Goal: Task Accomplishment & Management: Complete application form

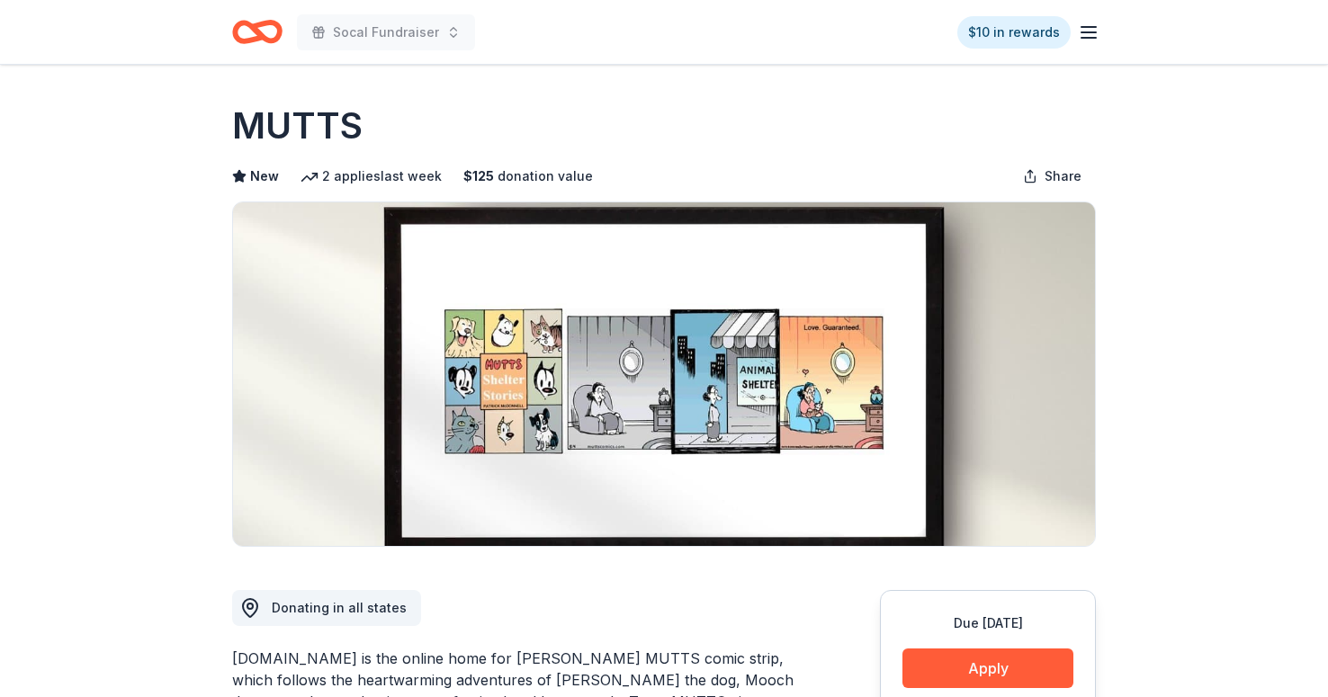
scroll to position [582, 0]
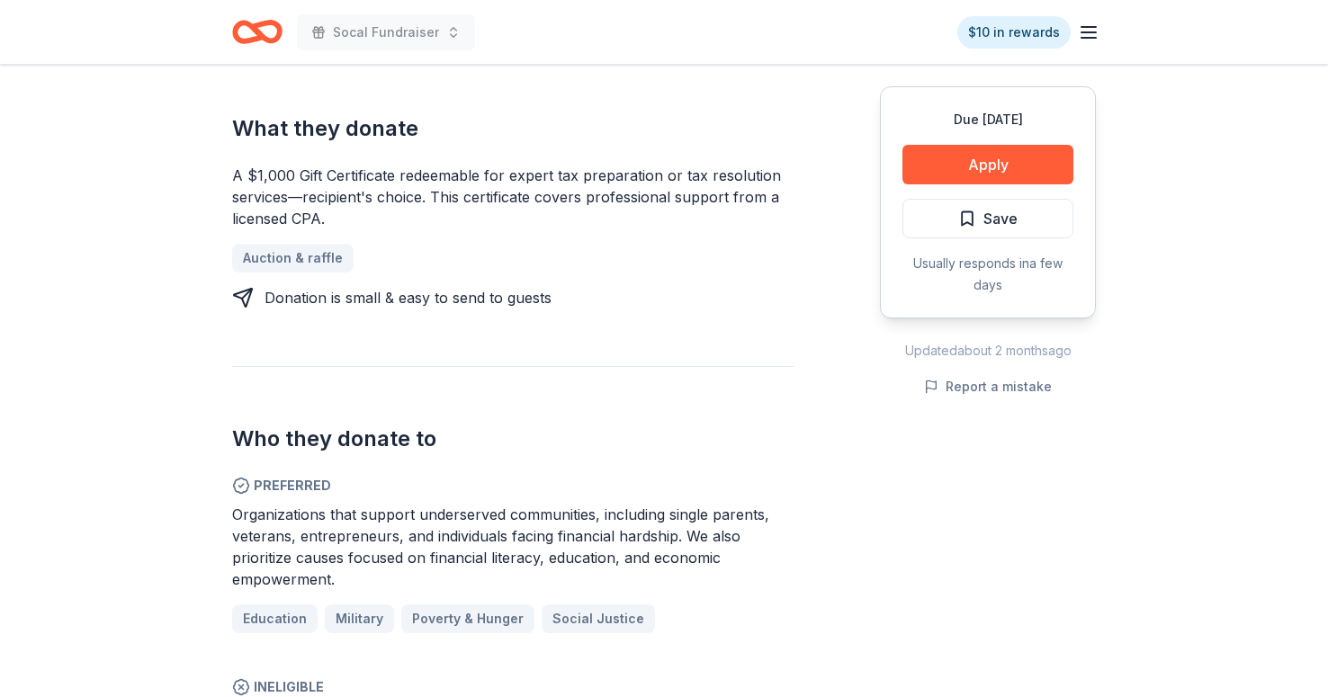
scroll to position [678, 0]
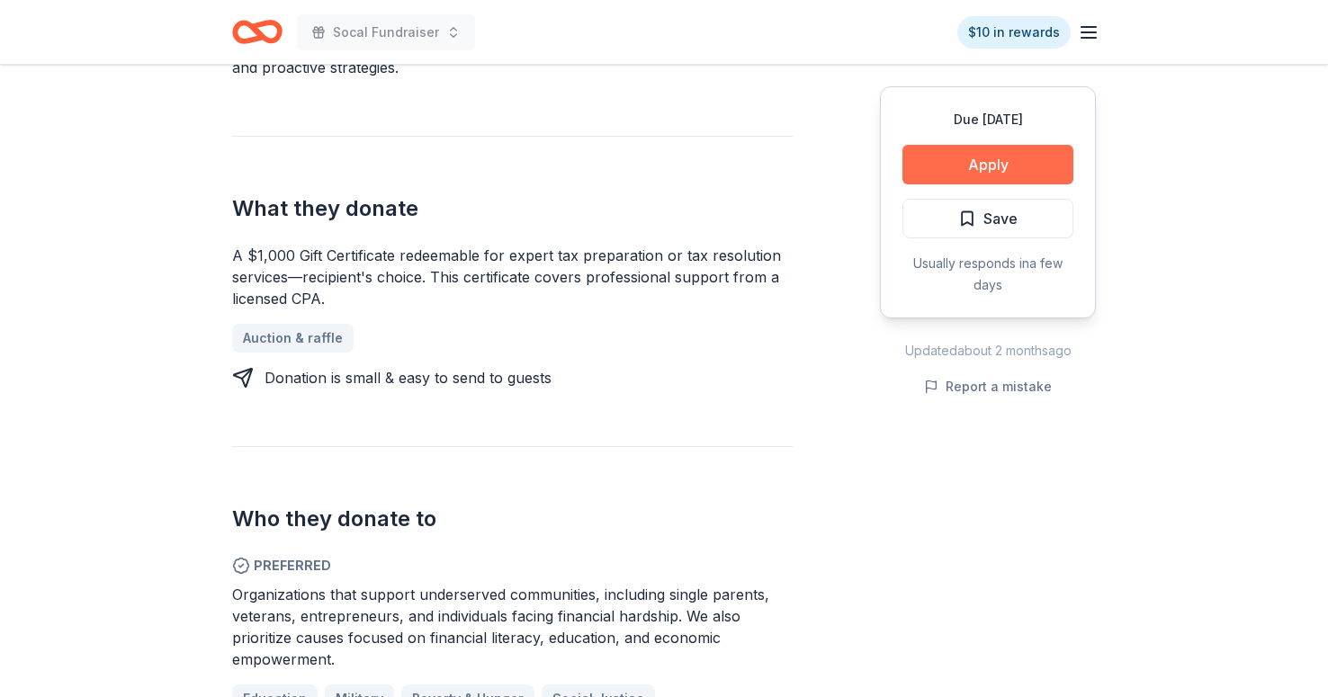
click at [933, 184] on button "Apply" at bounding box center [988, 165] width 171 height 40
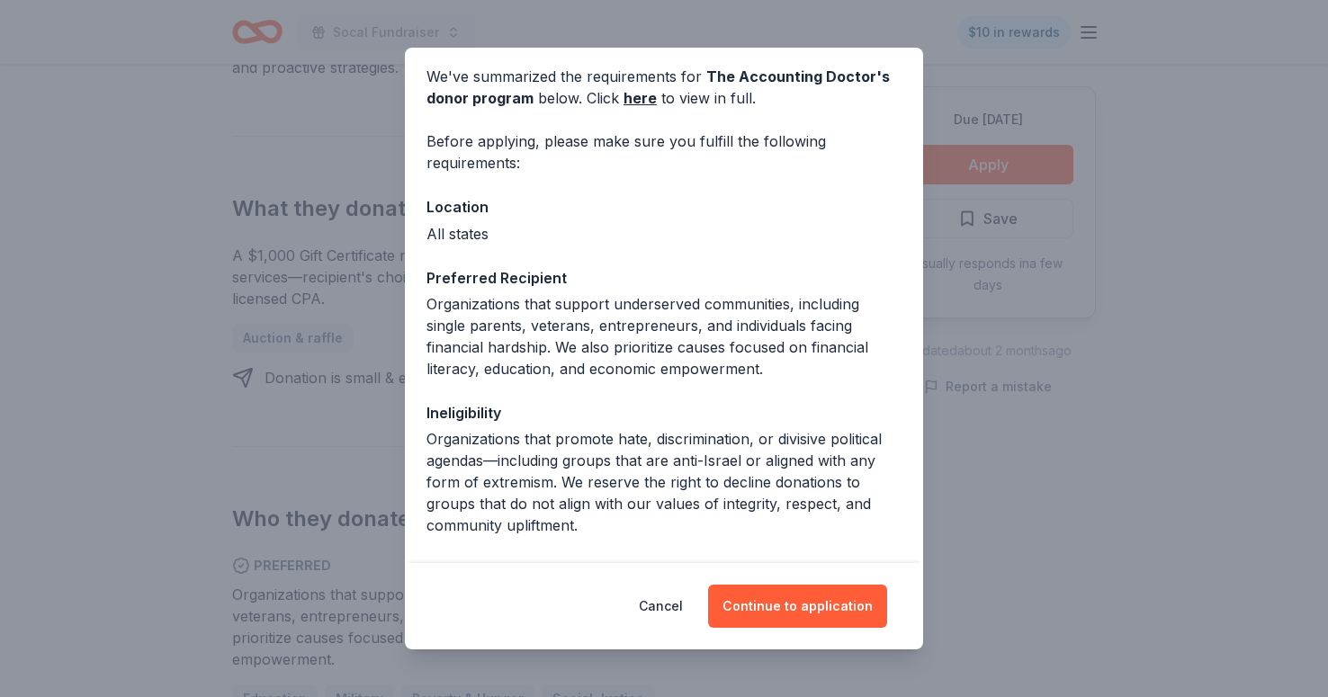
scroll to position [0, 0]
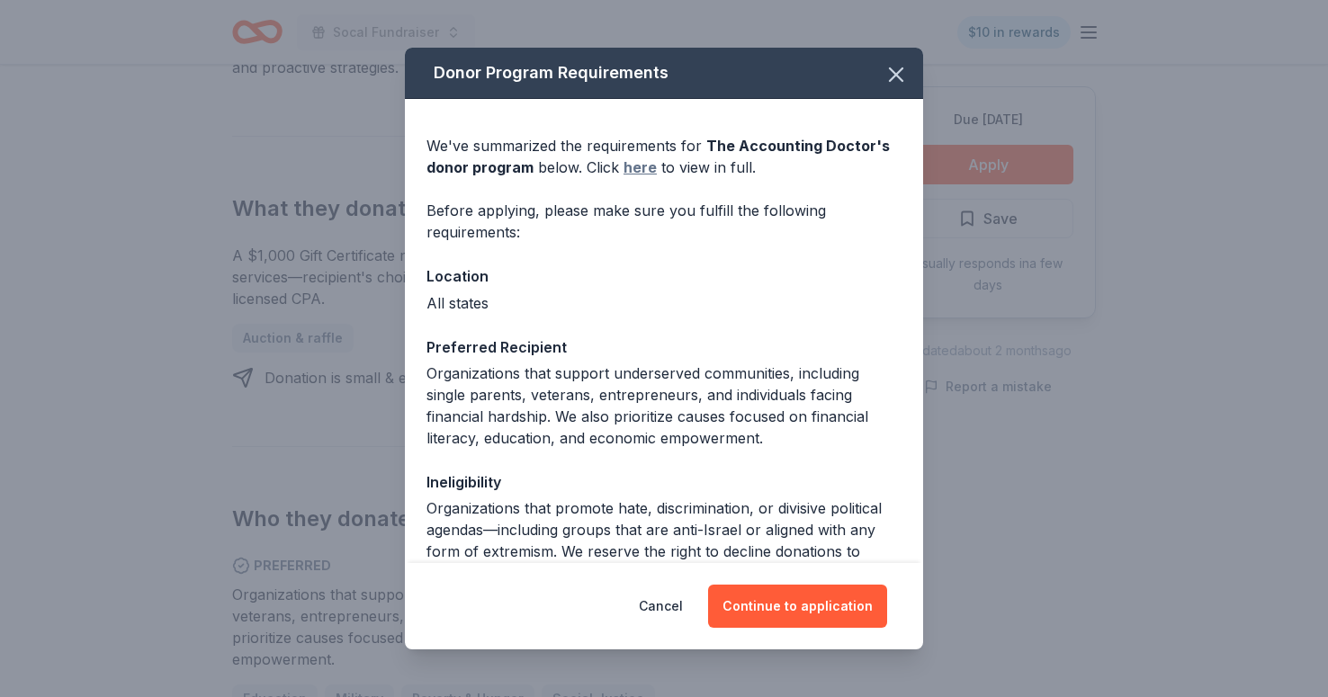
click at [634, 166] on link "here" at bounding box center [640, 168] width 33 height 22
click at [809, 605] on button "Continue to application" at bounding box center [797, 606] width 179 height 43
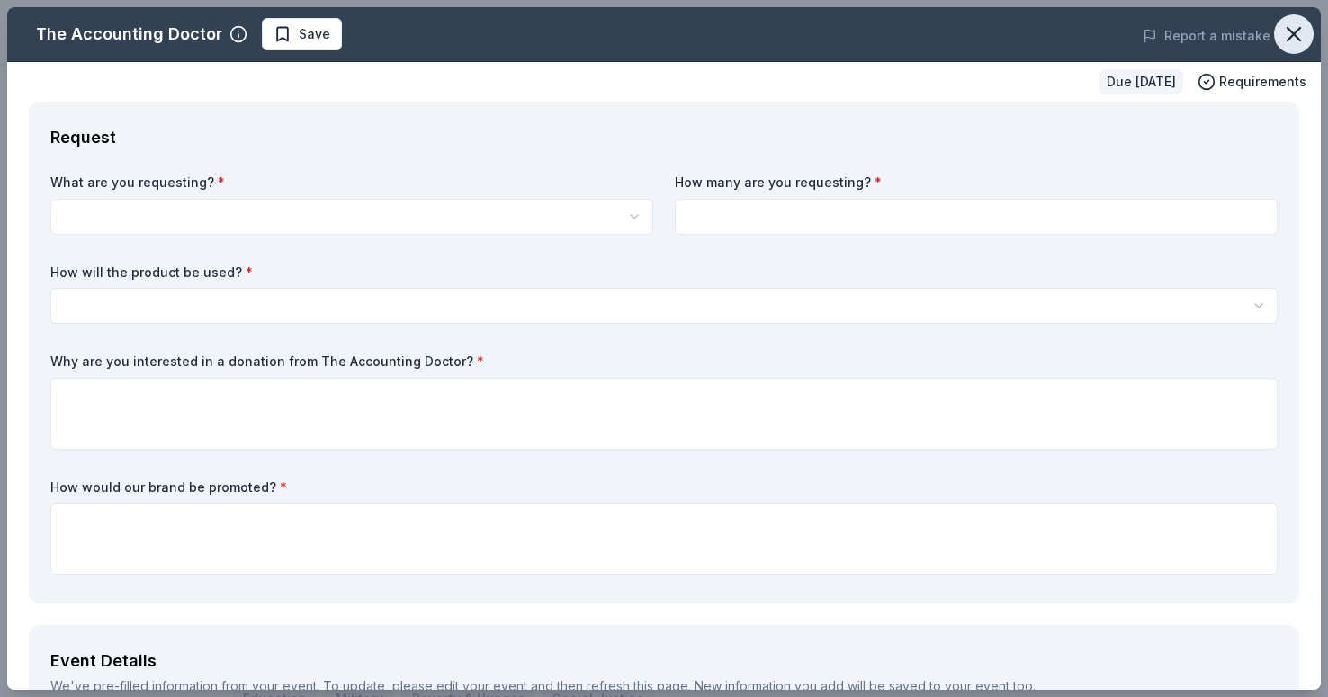
click at [1298, 39] on icon "button" at bounding box center [1294, 34] width 13 height 13
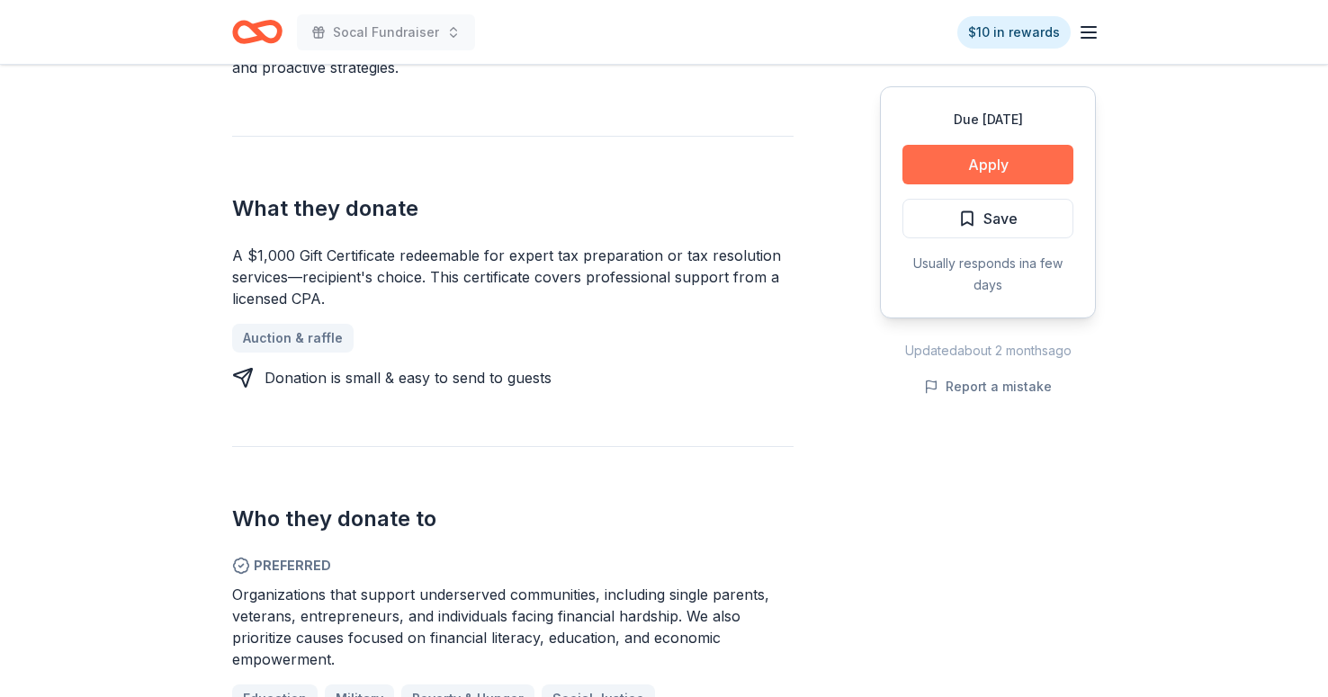
click at [1010, 148] on button "Apply" at bounding box center [988, 165] width 171 height 40
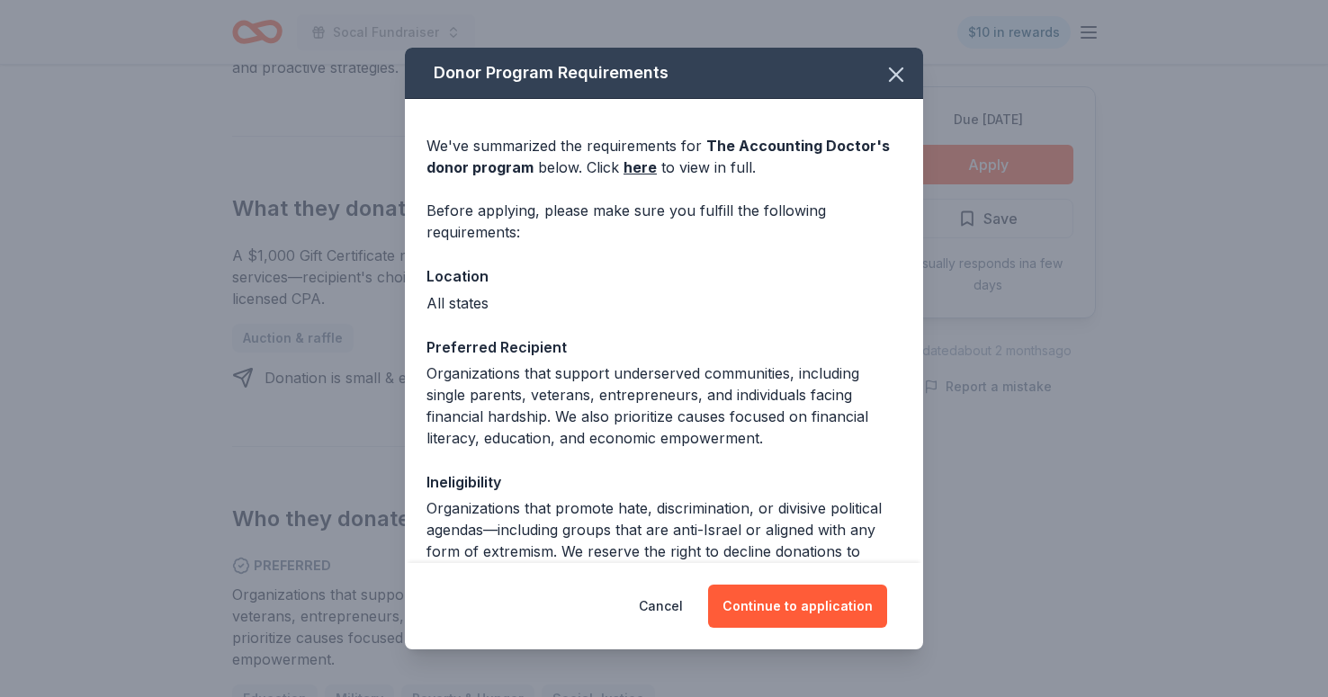
click at [759, 583] on div "Cancel Continue to application" at bounding box center [664, 606] width 518 height 86
click at [760, 606] on button "Continue to application" at bounding box center [797, 606] width 179 height 43
